Goal: Navigation & Orientation: Find specific page/section

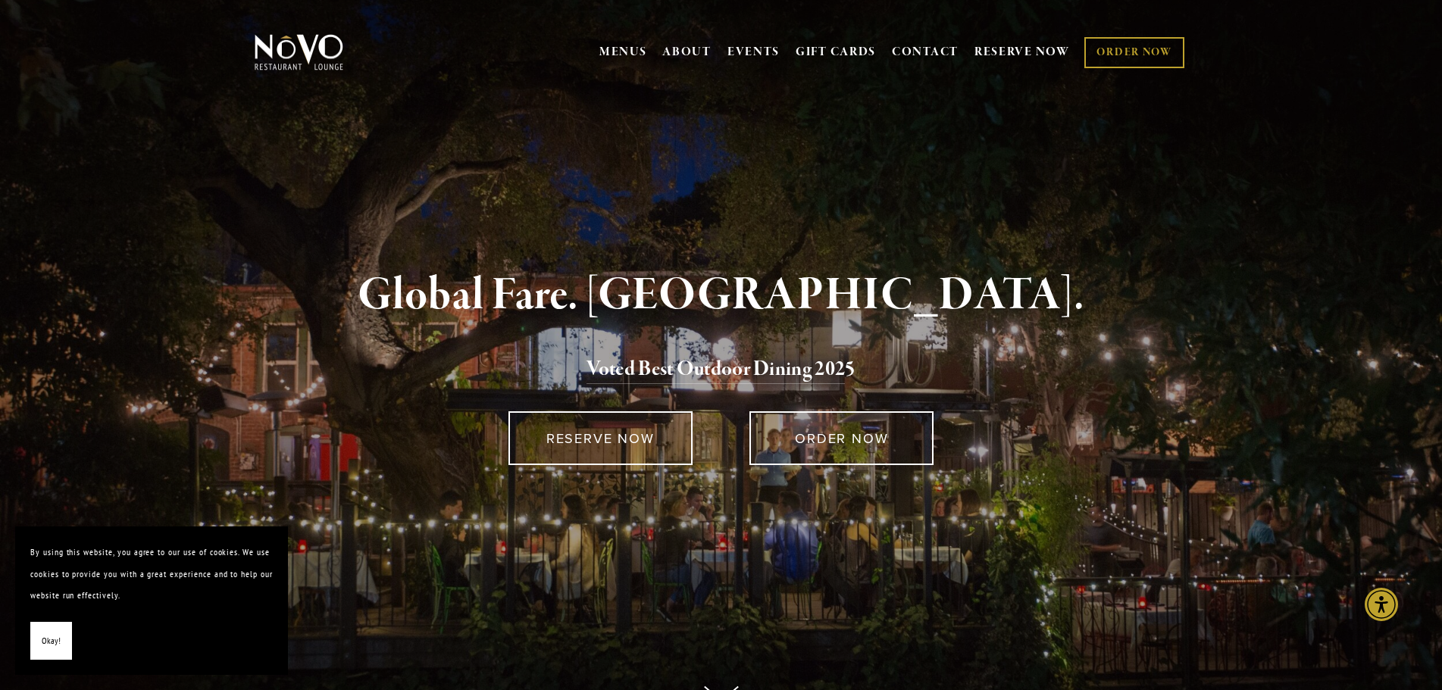
click at [49, 644] on span "Okay!" at bounding box center [51, 641] width 19 height 22
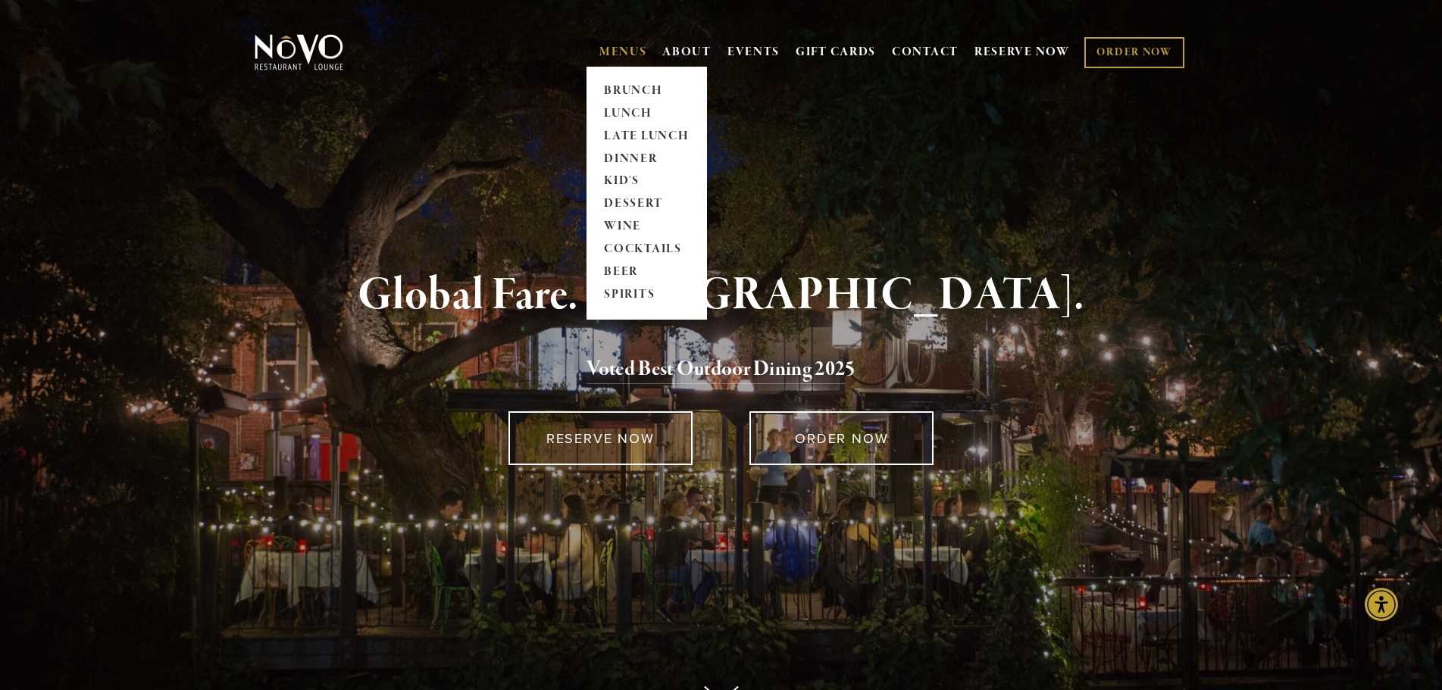
click at [615, 54] on link "MENUS" at bounding box center [623, 52] width 48 height 15
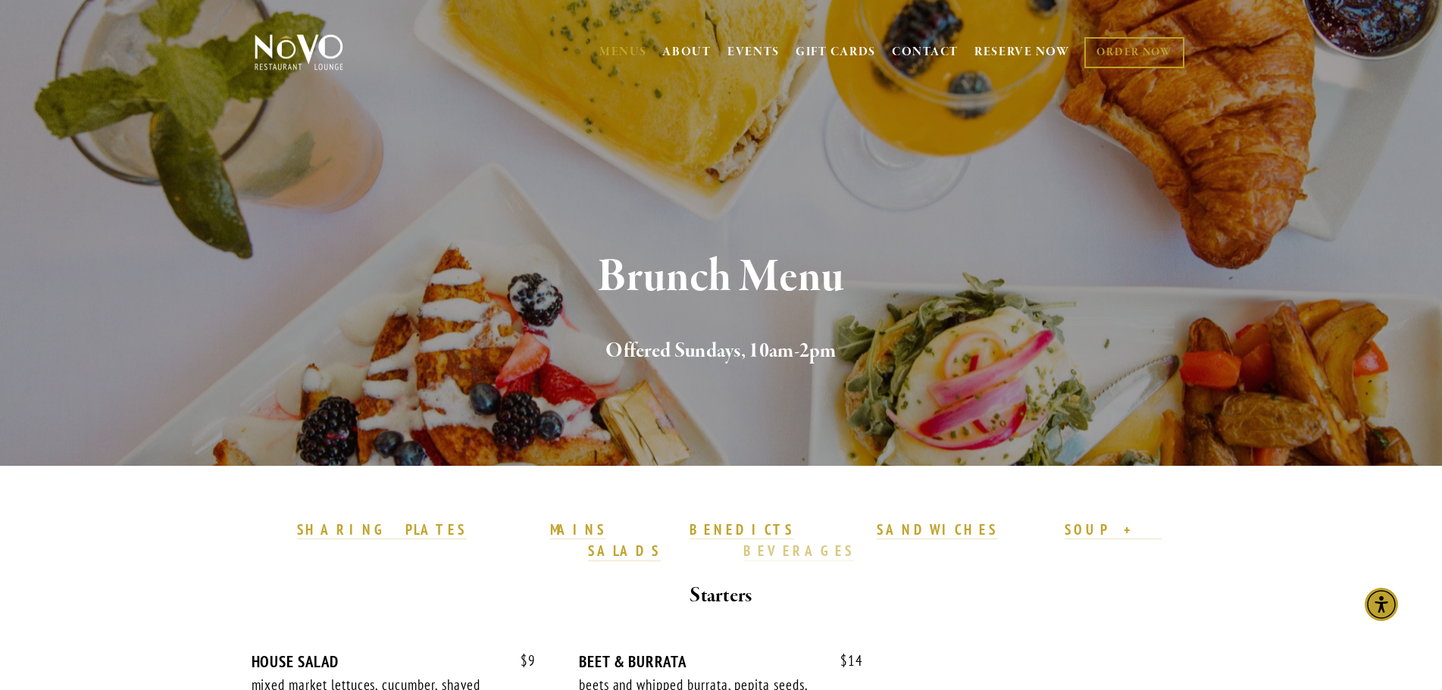
click at [854, 542] on strong "BEVERAGES" at bounding box center [798, 551] width 111 height 18
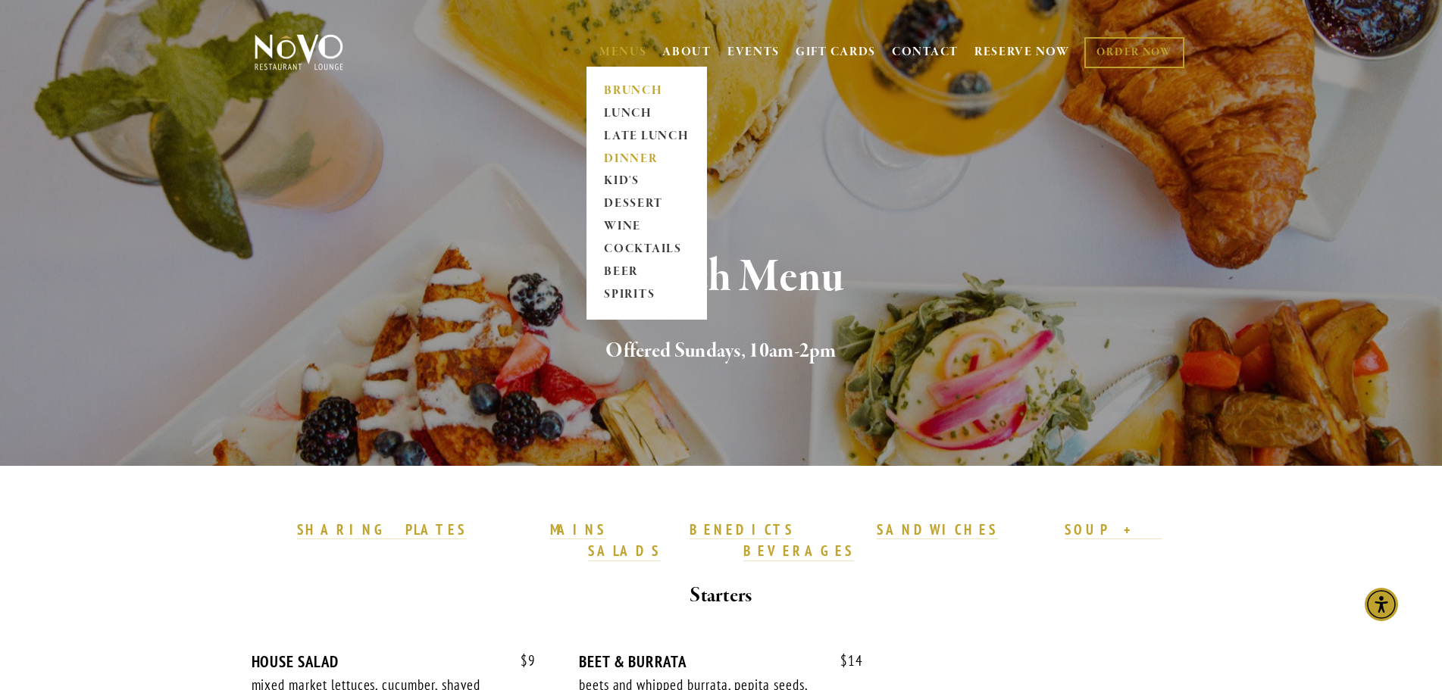
click at [633, 152] on link "DINNER" at bounding box center [646, 159] width 95 height 23
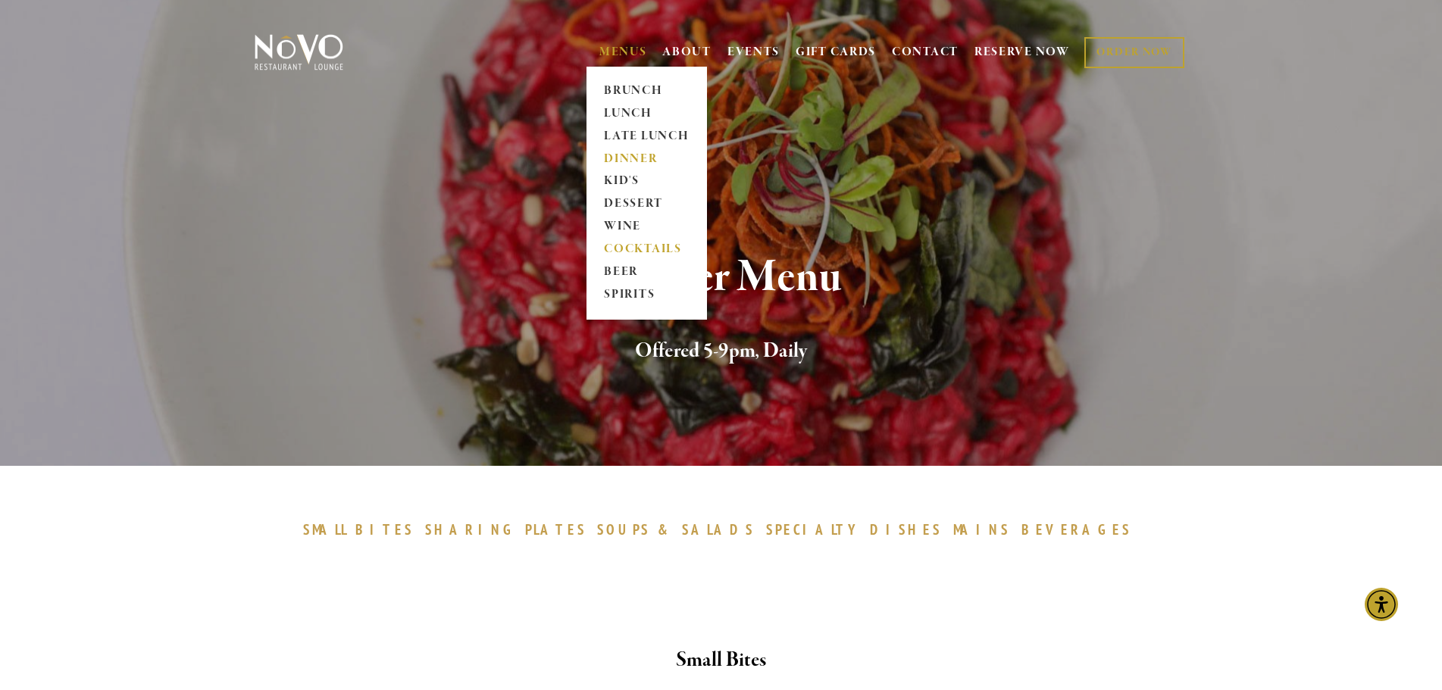
click at [641, 249] on link "COCKTAILS" at bounding box center [646, 250] width 95 height 23
